Goal: Task Accomplishment & Management: Manage account settings

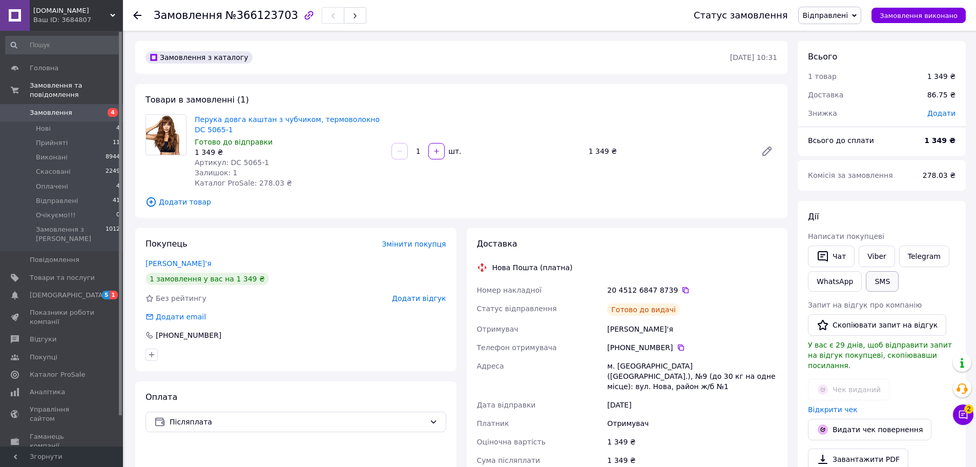
click at [880, 285] on button "SMS" at bounding box center [882, 281] width 33 height 20
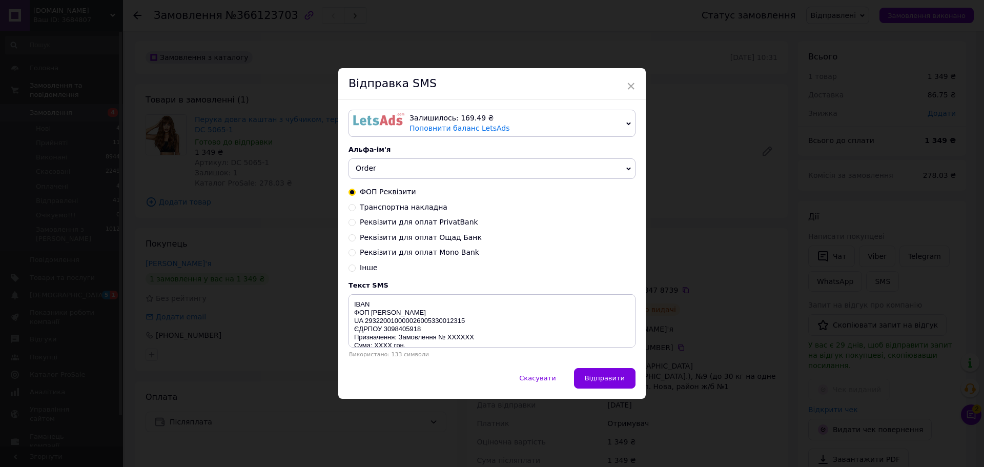
click at [417, 209] on span "Транспортна накладна" at bounding box center [404, 207] width 88 height 8
click at [356, 209] on input "Транспортна накладна" at bounding box center [351, 206] width 7 height 7
radio input "true"
radio input "false"
type textarea "ТТН XXXXXXXXXXXXXX тел: [PHONE_NUMBER] або [PHONE_NUMBER] [DOMAIN_NAME]"
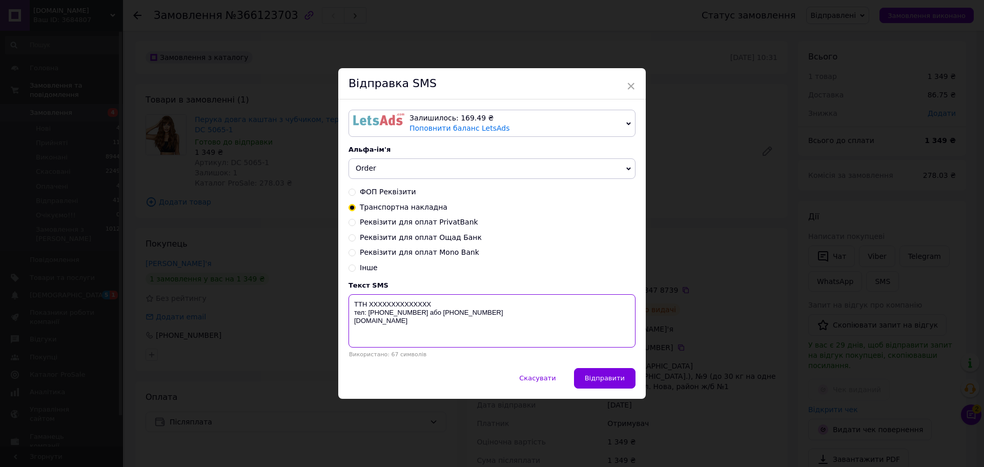
drag, startPoint x: 444, startPoint y: 312, endPoint x: 426, endPoint y: 312, distance: 17.9
click at [426, 312] on textarea "ТТН XXXXXXXXXXXXXX тел: [PHONE_NUMBER] або [PHONE_NUMBER] [DOMAIN_NAME]" at bounding box center [491, 320] width 287 height 53
click at [128, 109] on div "× Відправка SMS Залишилось: 169.49 ₴ Поповнити баланс LetsAds Підключити SMSClu…" at bounding box center [492, 233] width 984 height 467
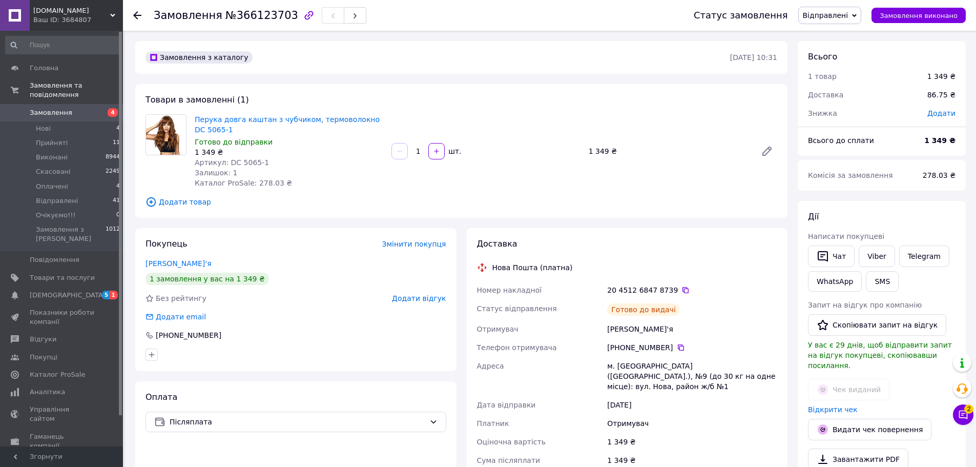
click at [71, 108] on span "Замовлення" at bounding box center [62, 112] width 65 height 9
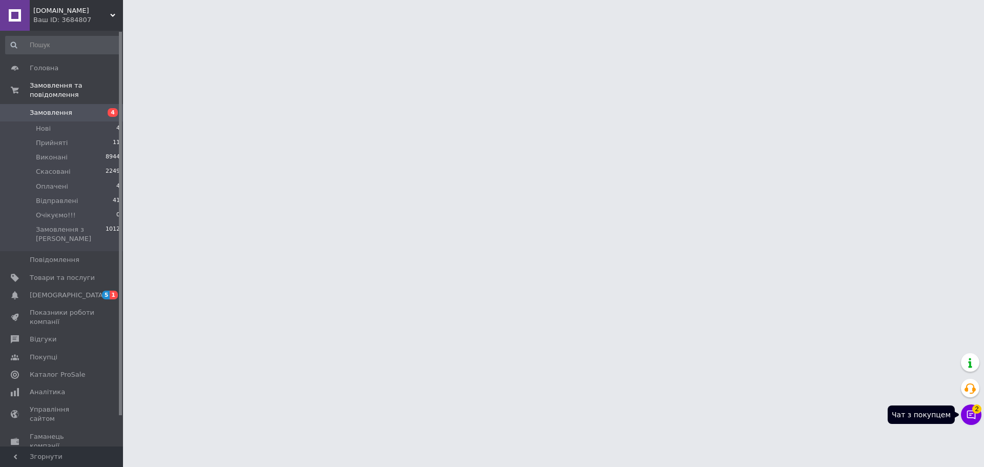
click at [971, 418] on icon at bounding box center [971, 414] width 10 height 10
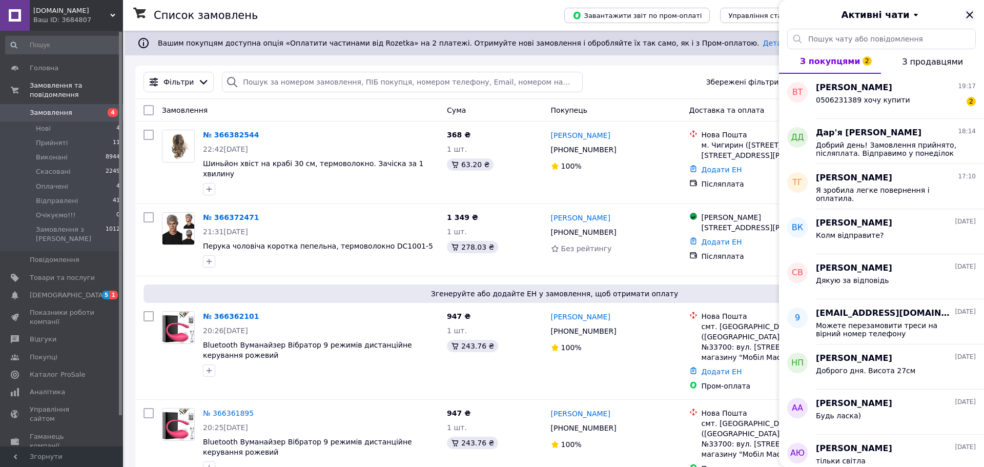
click at [963, 19] on icon "Закрити" at bounding box center [969, 15] width 12 height 12
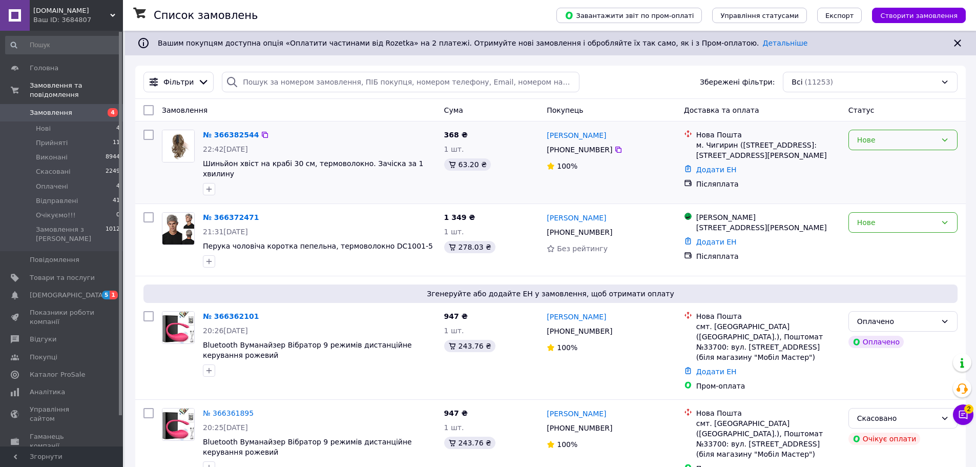
click at [906, 141] on div "Нове" at bounding box center [896, 139] width 79 height 11
click at [895, 167] on li "Прийнято" at bounding box center [903, 162] width 108 height 18
click at [878, 222] on div "Нове" at bounding box center [896, 222] width 79 height 11
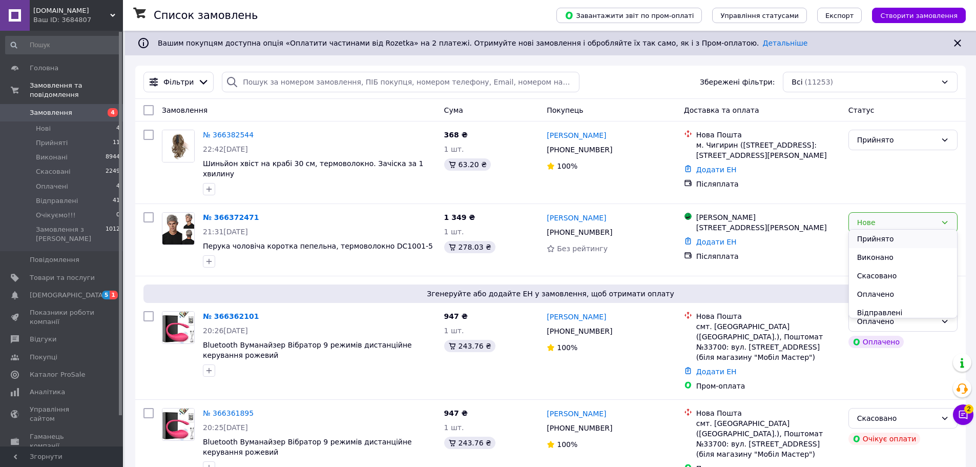
click at [870, 241] on li "Прийнято" at bounding box center [903, 239] width 108 height 18
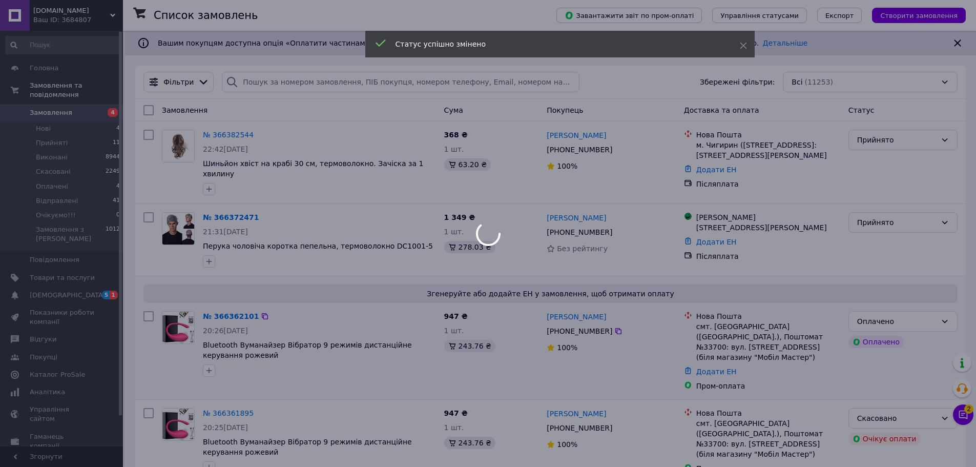
scroll to position [154, 0]
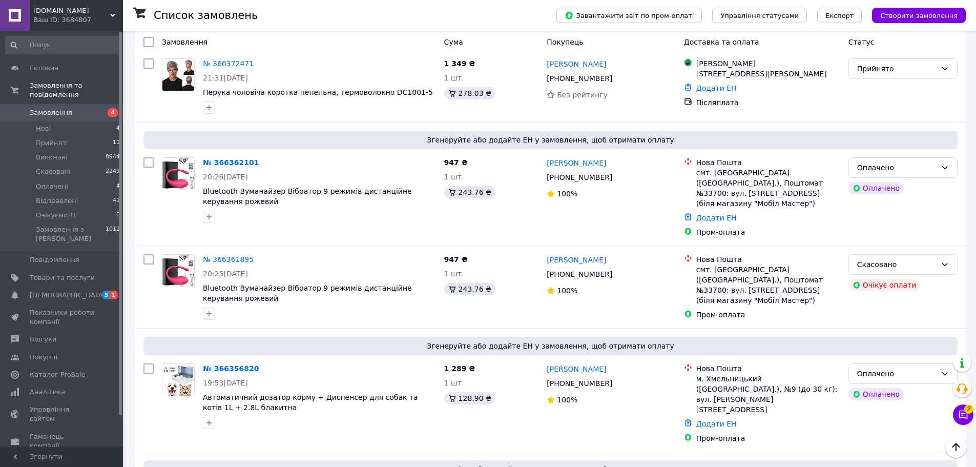
click at [887, 169] on div "Оплачено" at bounding box center [903, 167] width 109 height 20
click at [882, 182] on li "Прийнято" at bounding box center [903, 184] width 108 height 18
click at [896, 368] on div "Оплачено" at bounding box center [896, 373] width 79 height 11
click at [888, 379] on li "Прийнято" at bounding box center [903, 380] width 108 height 18
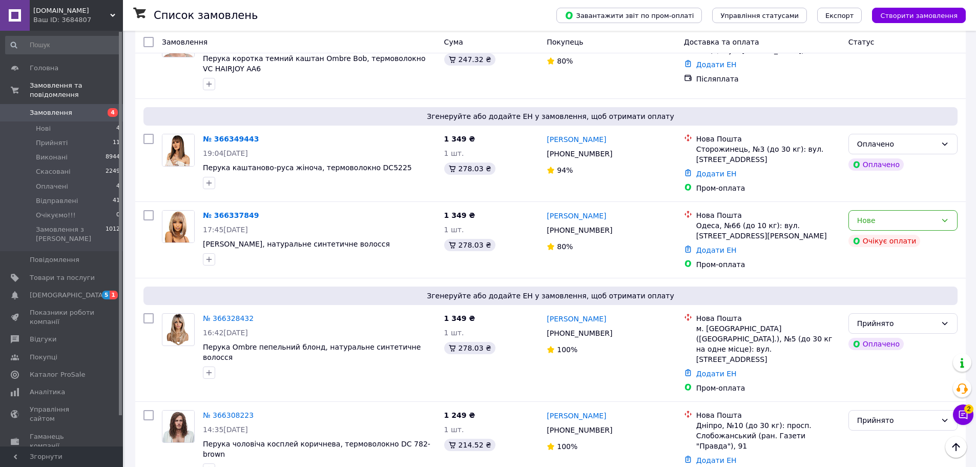
scroll to position [666, 0]
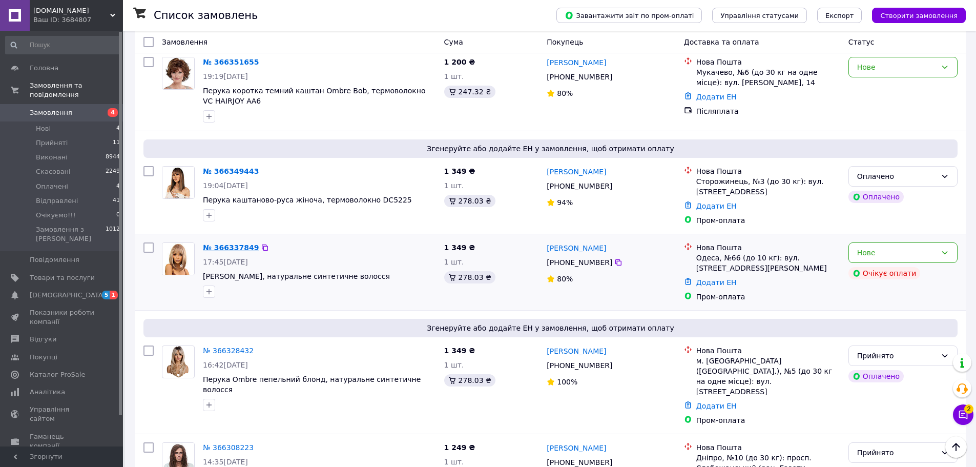
click at [224, 243] on link "№ 366337849" at bounding box center [231, 247] width 56 height 8
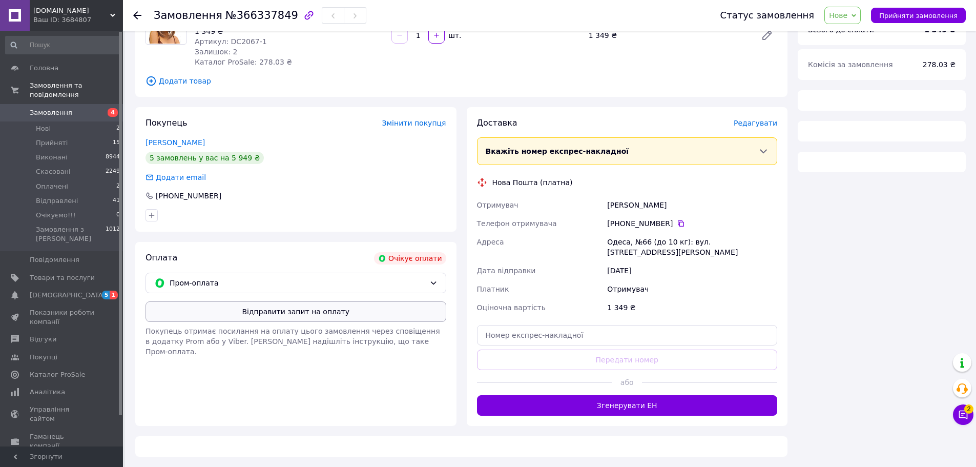
scroll to position [262, 0]
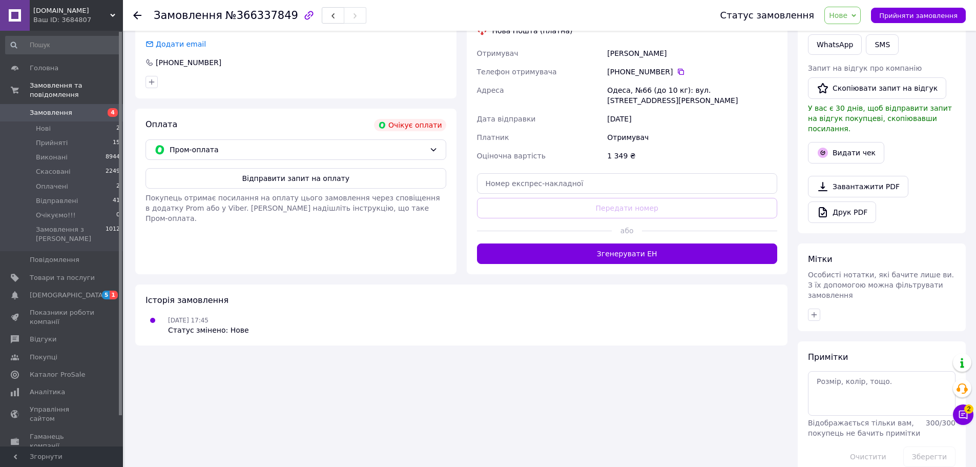
click at [362, 184] on button "Відправити запит на оплату" at bounding box center [296, 178] width 301 height 20
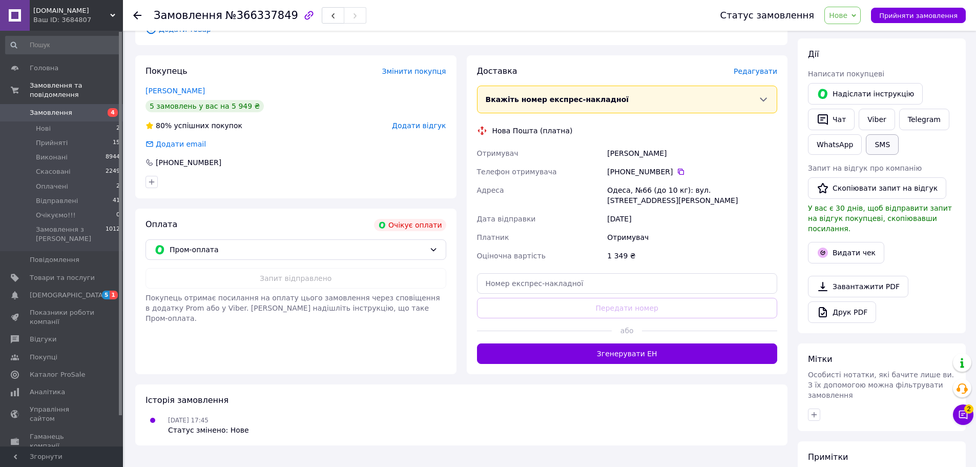
scroll to position [160, 0]
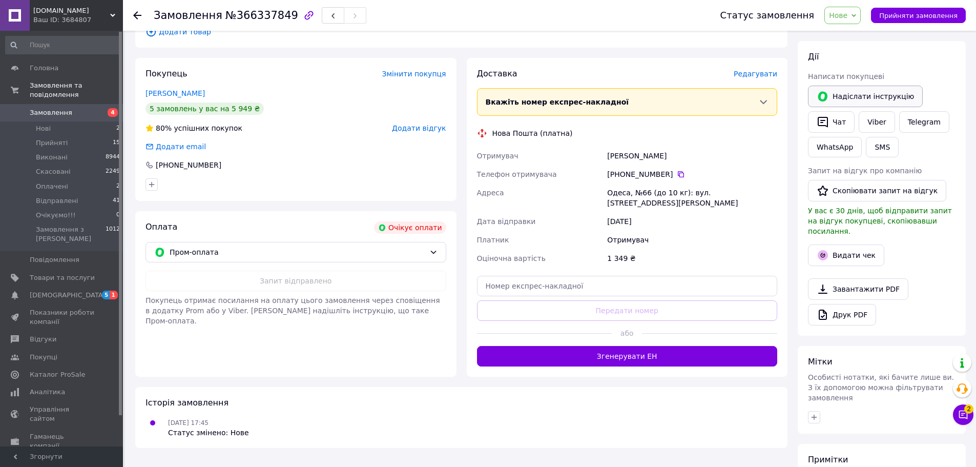
click at [882, 97] on button "Надіслати інструкцію" at bounding box center [865, 97] width 115 height 22
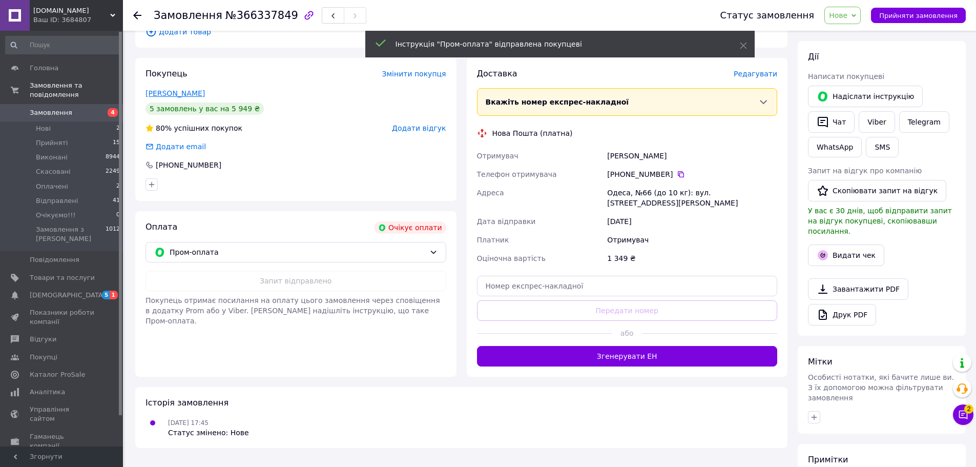
click at [174, 93] on link "[PERSON_NAME]" at bounding box center [175, 93] width 59 height 8
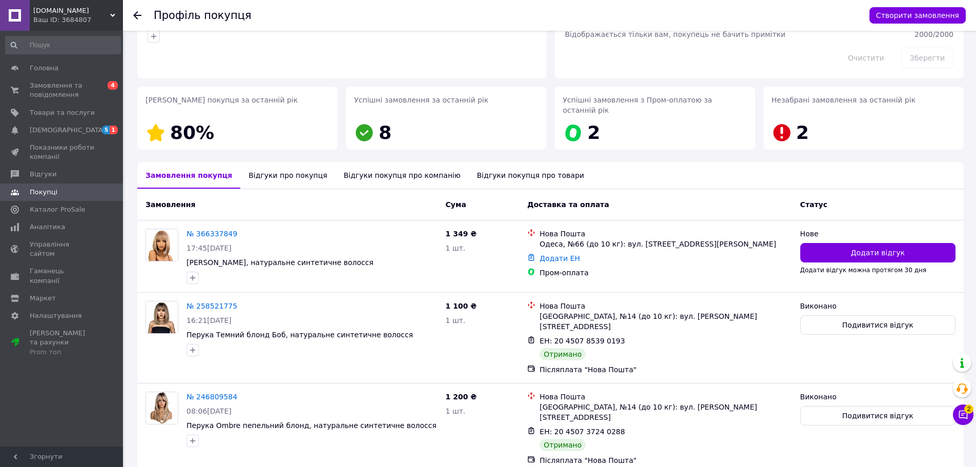
scroll to position [98, 0]
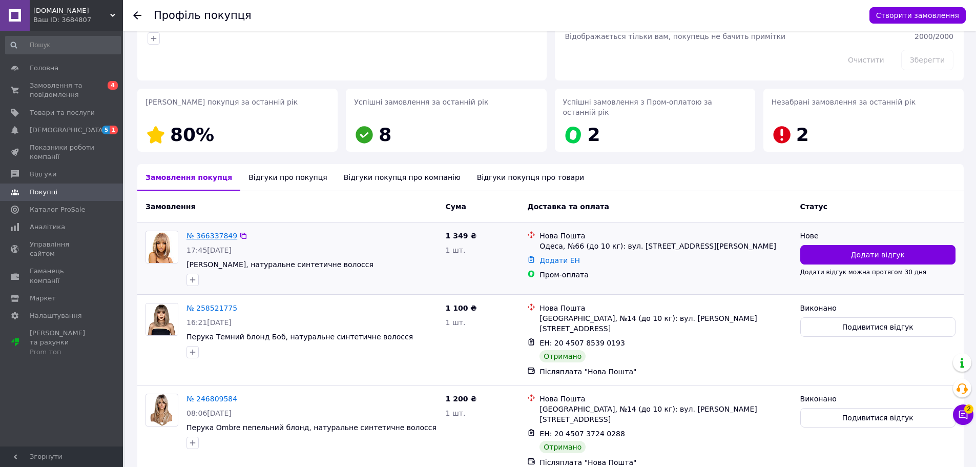
click at [207, 232] on link "№ 366337849" at bounding box center [212, 236] width 51 height 8
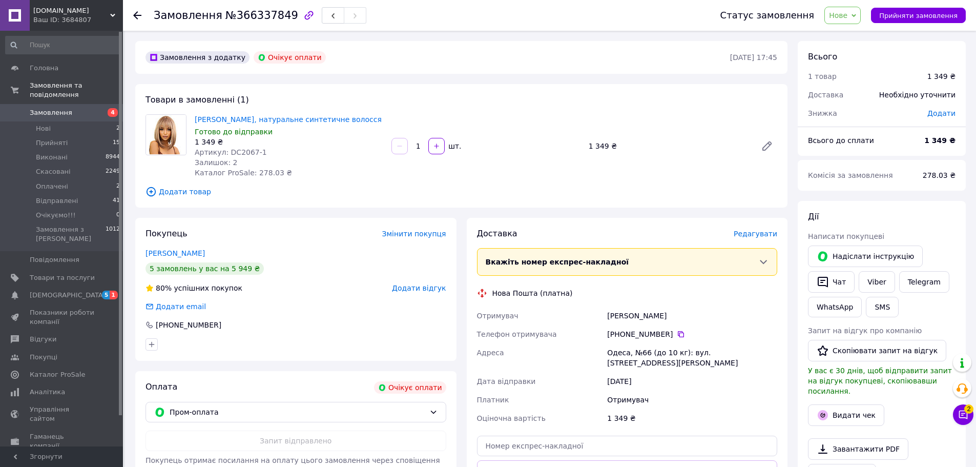
click at [70, 104] on link "Замовлення 4" at bounding box center [63, 112] width 126 height 17
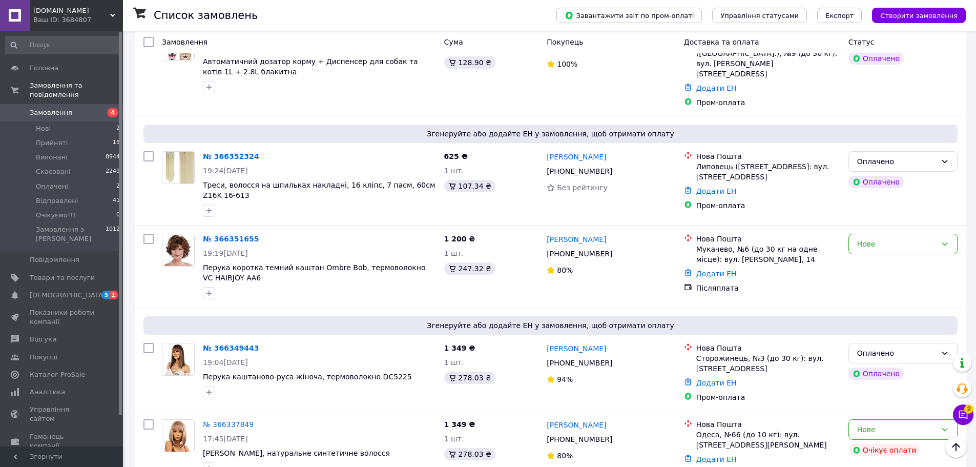
scroll to position [512, 0]
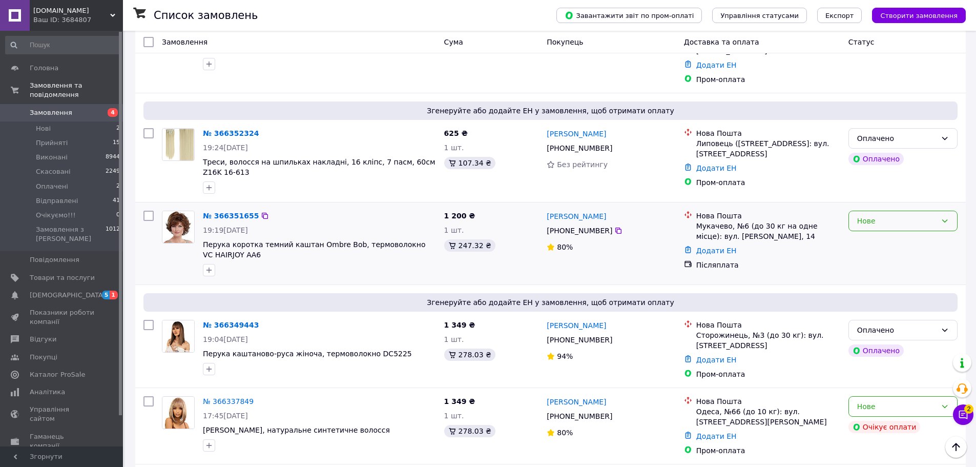
click at [890, 215] on div "Нове" at bounding box center [896, 220] width 79 height 11
click at [876, 215] on li "Прийнято" at bounding box center [903, 212] width 108 height 18
click at [886, 324] on div "Оплачено" at bounding box center [896, 329] width 79 height 11
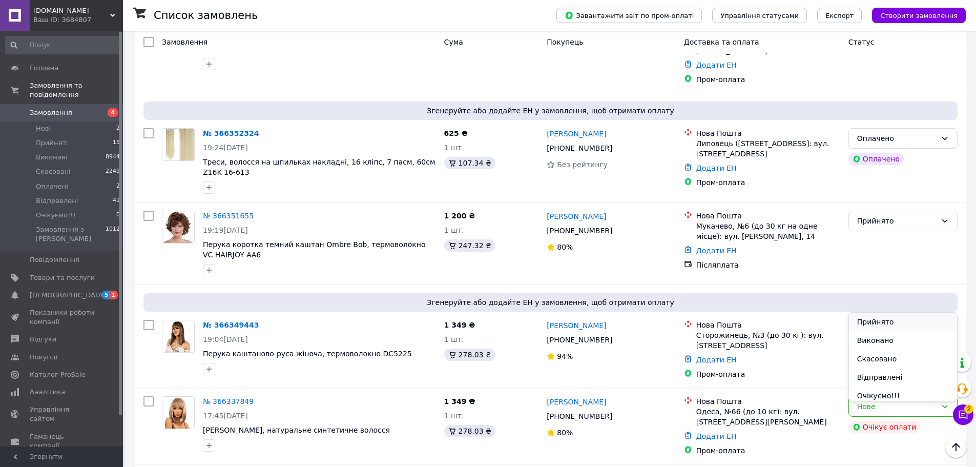
click at [887, 323] on li "Прийнято" at bounding box center [903, 322] width 108 height 18
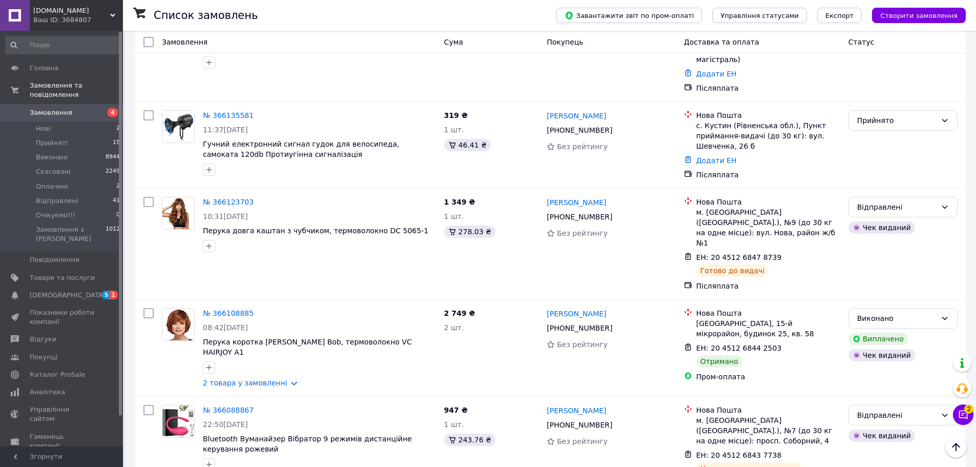
scroll to position [1999, 0]
click at [228, 308] on link "№ 366108885" at bounding box center [228, 312] width 51 height 8
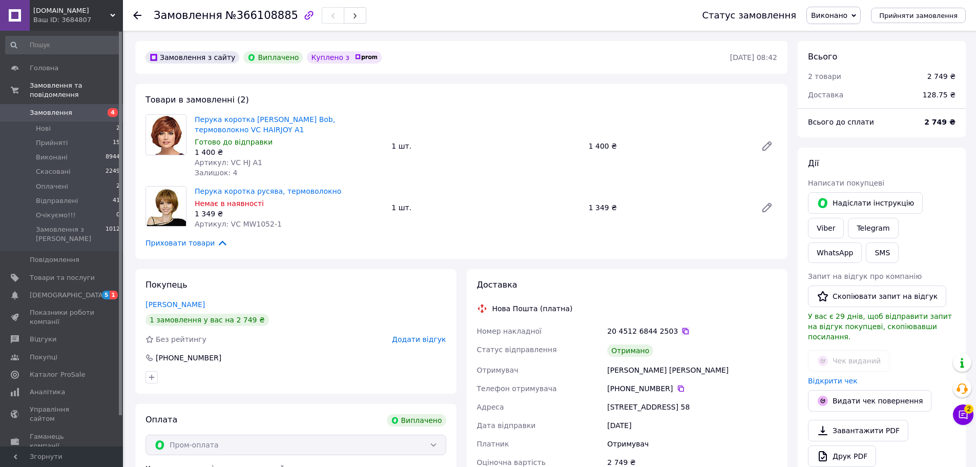
click at [683, 331] on icon at bounding box center [686, 331] width 6 height 6
